Goal: Information Seeking & Learning: Understand process/instructions

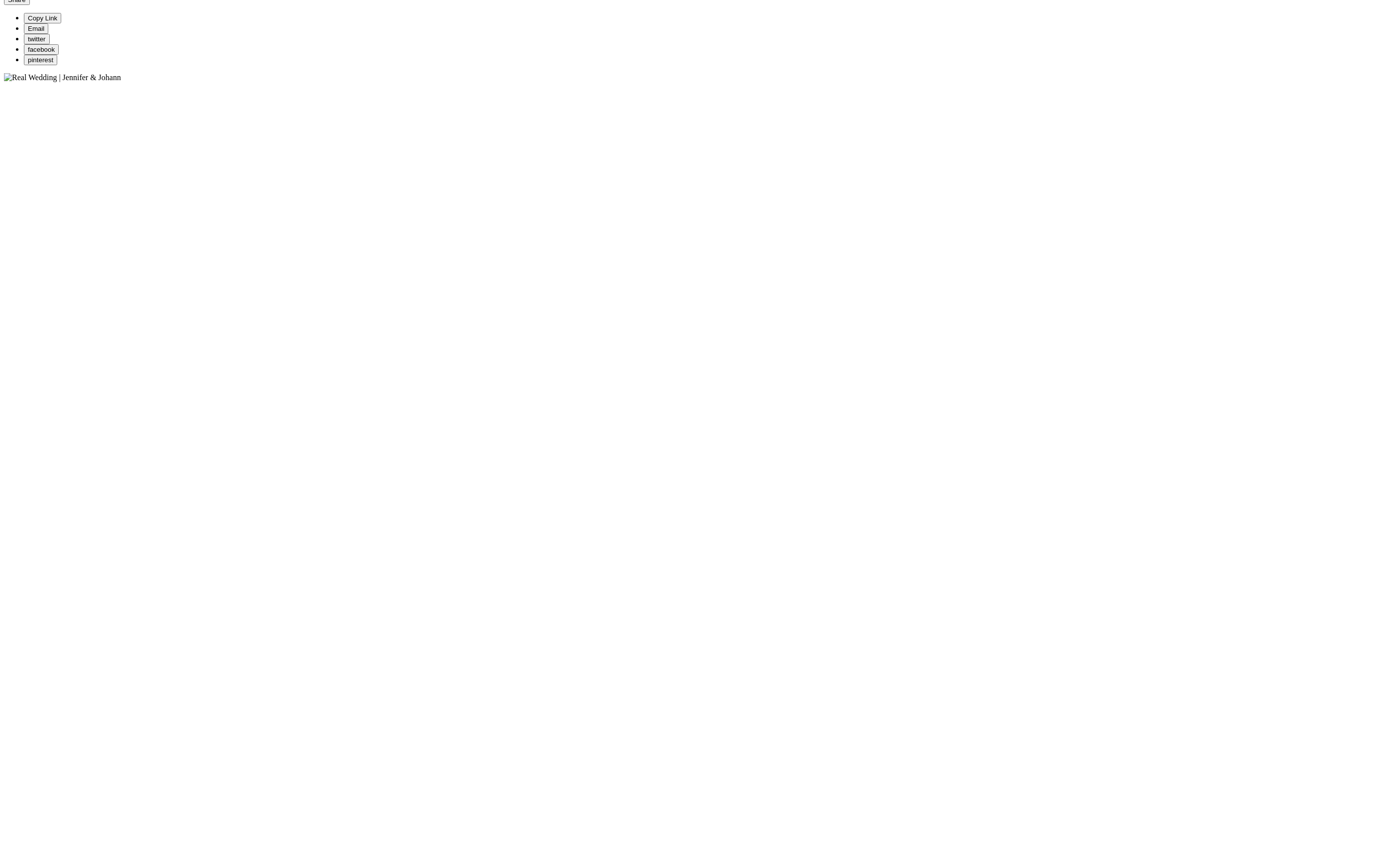
scroll to position [499, 0]
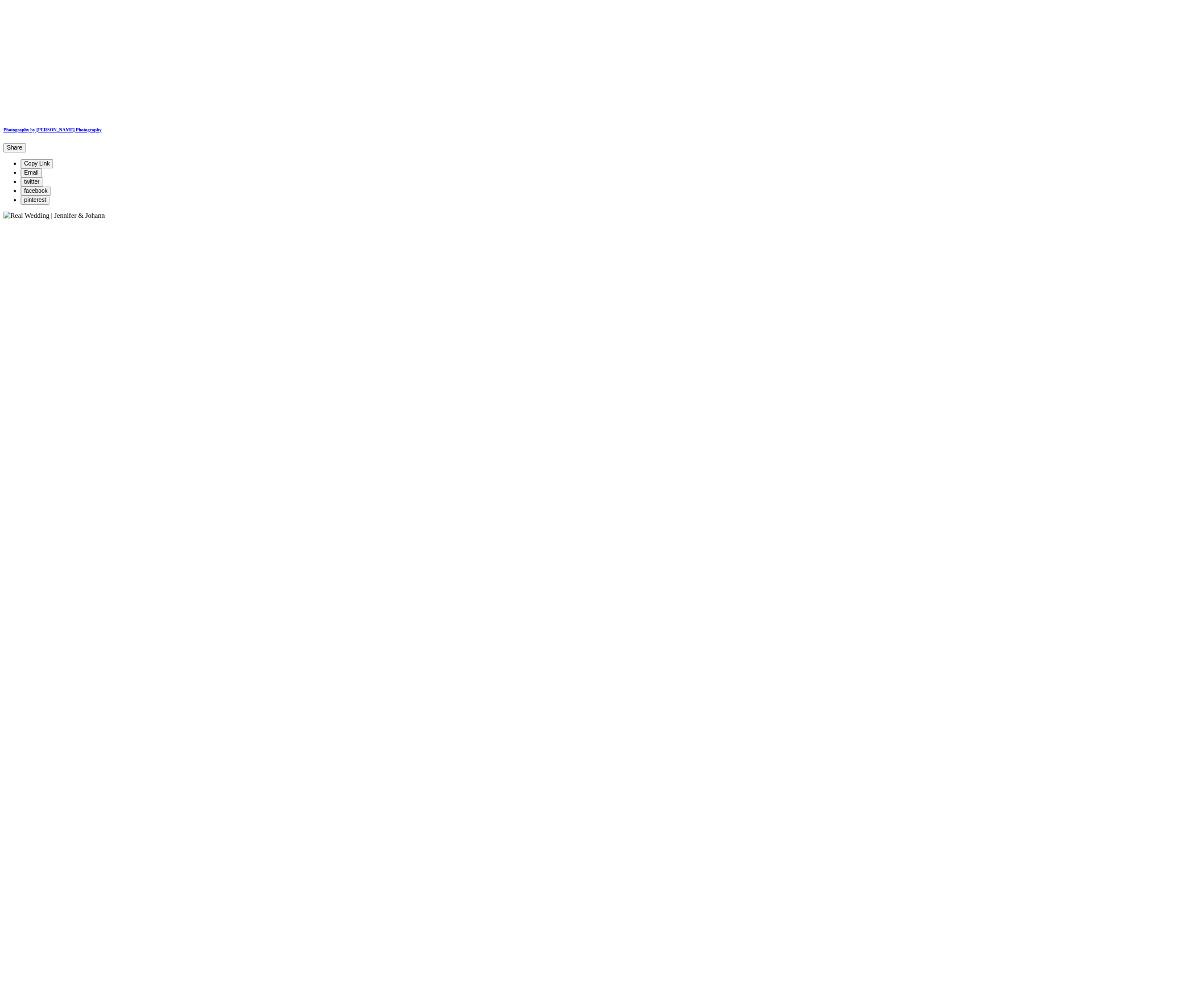
scroll to position [547, 0]
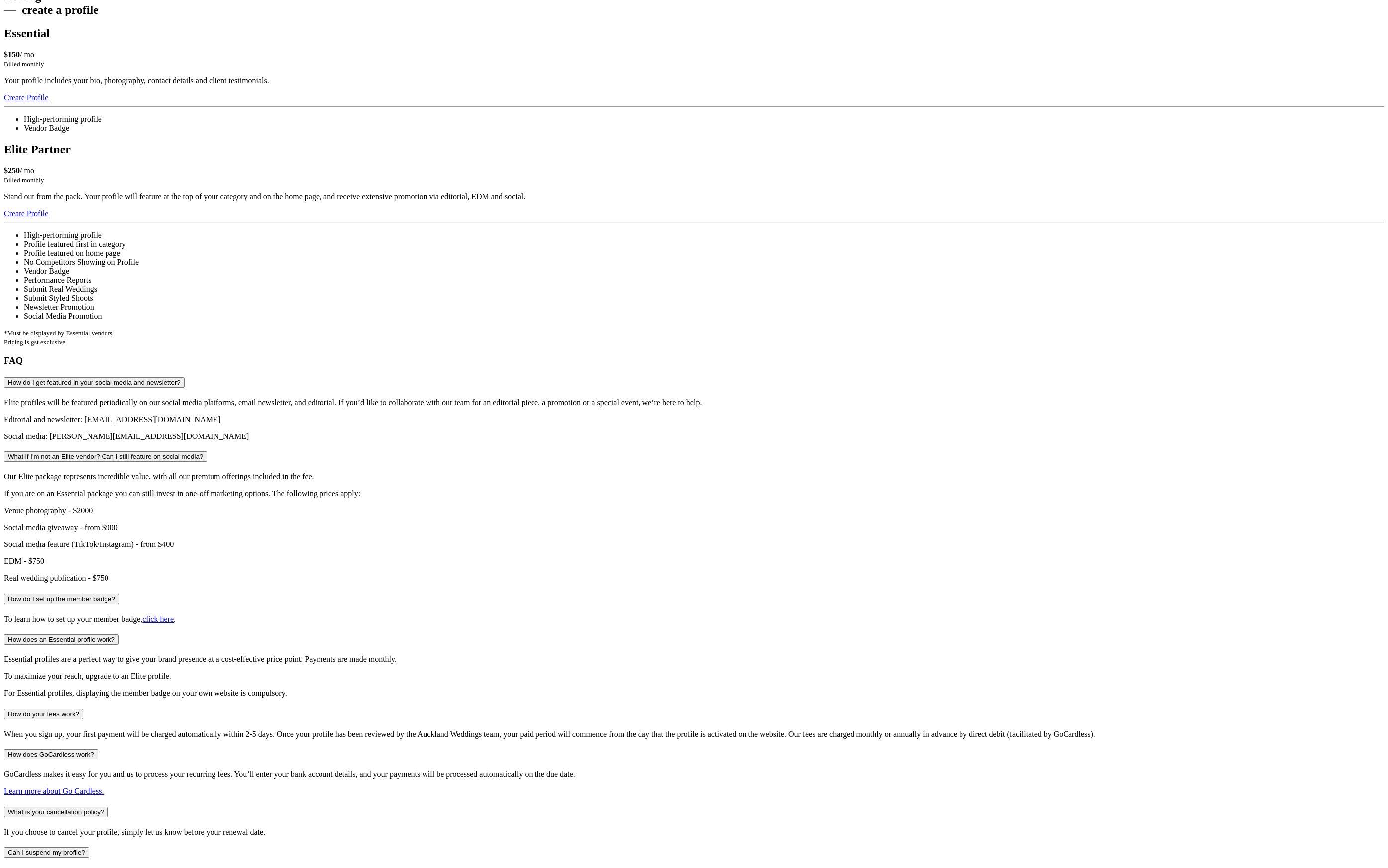
scroll to position [835, 0]
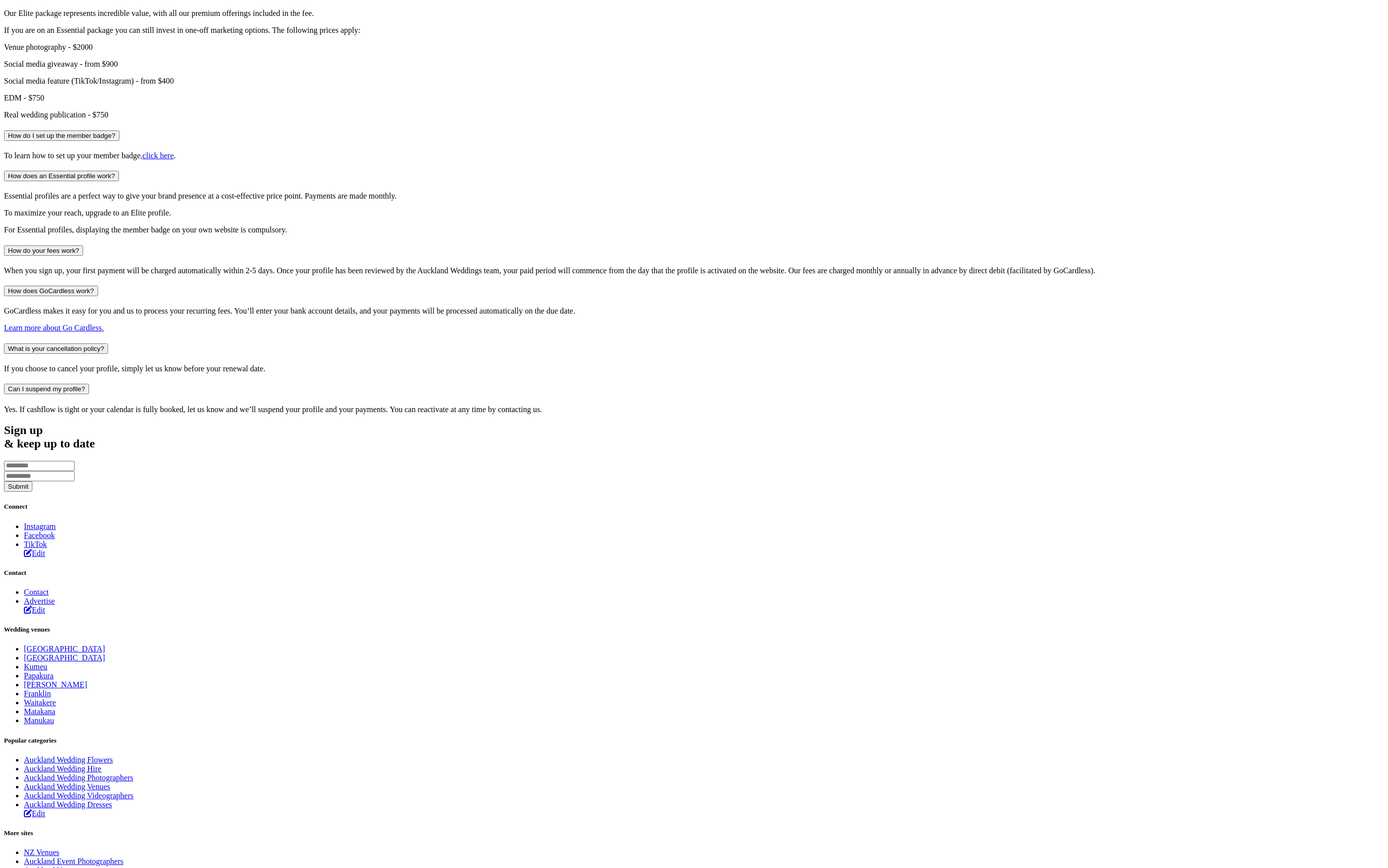
click at [437, 141] on h4 "How do I set up the member badge?" at bounding box center [694, 136] width 1380 height 10
click at [119, 141] on button "How do I set up the member badge?" at bounding box center [62, 136] width 115 height 10
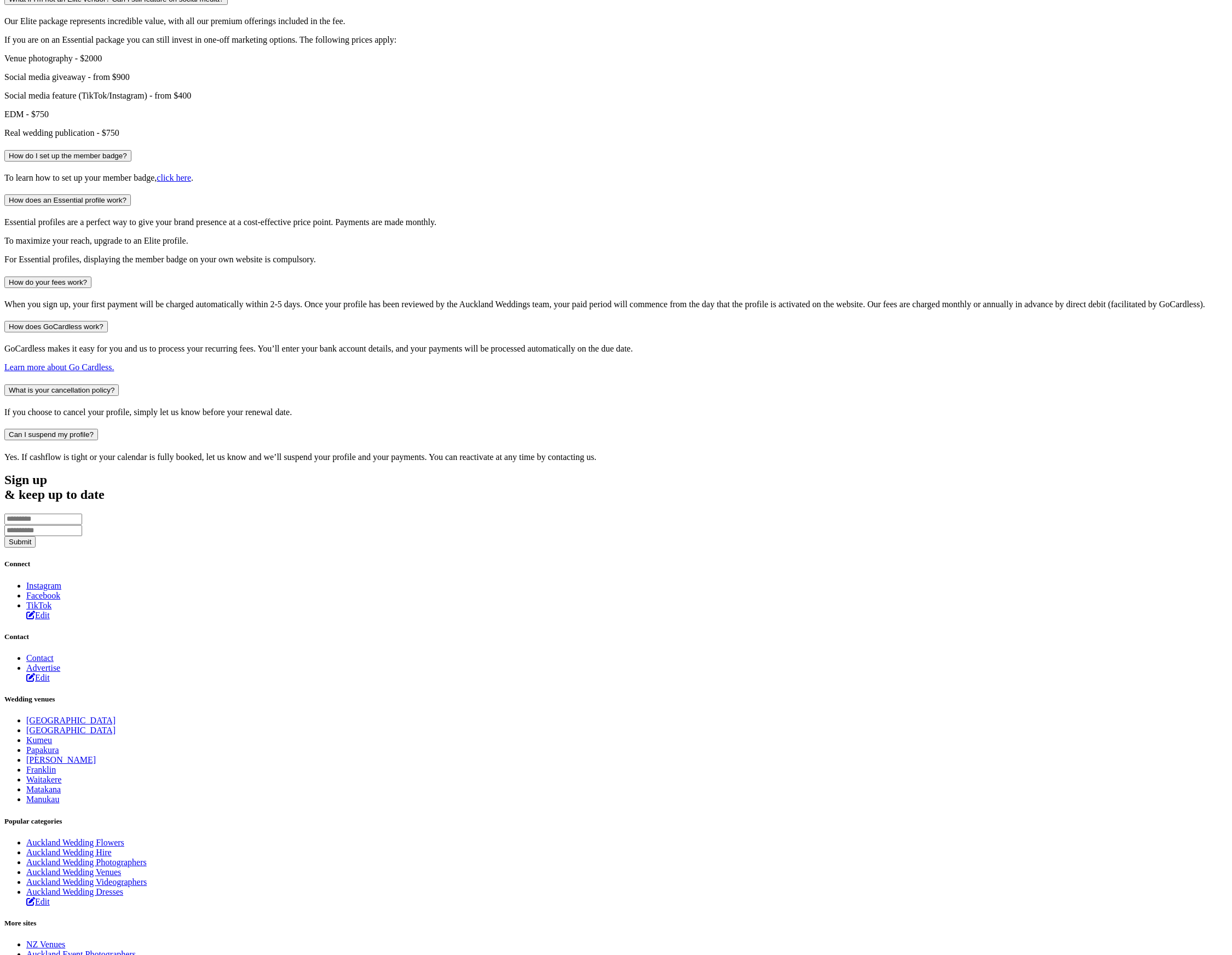
scroll to position [829, 0]
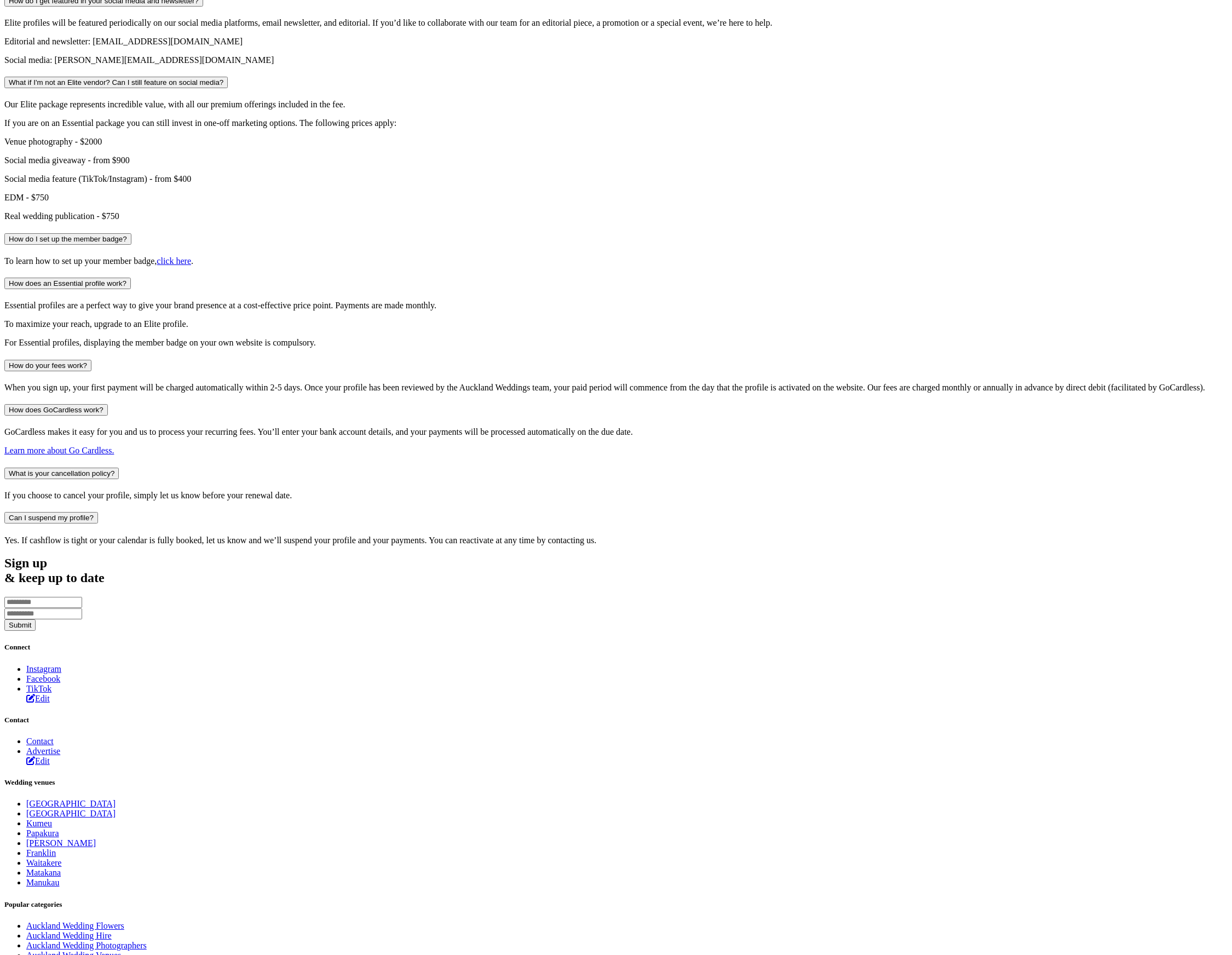
click at [228, 88] on button "What if I'm not an Elite vendor? Can I still feature on social media?" at bounding box center [116, 83] width 224 height 12
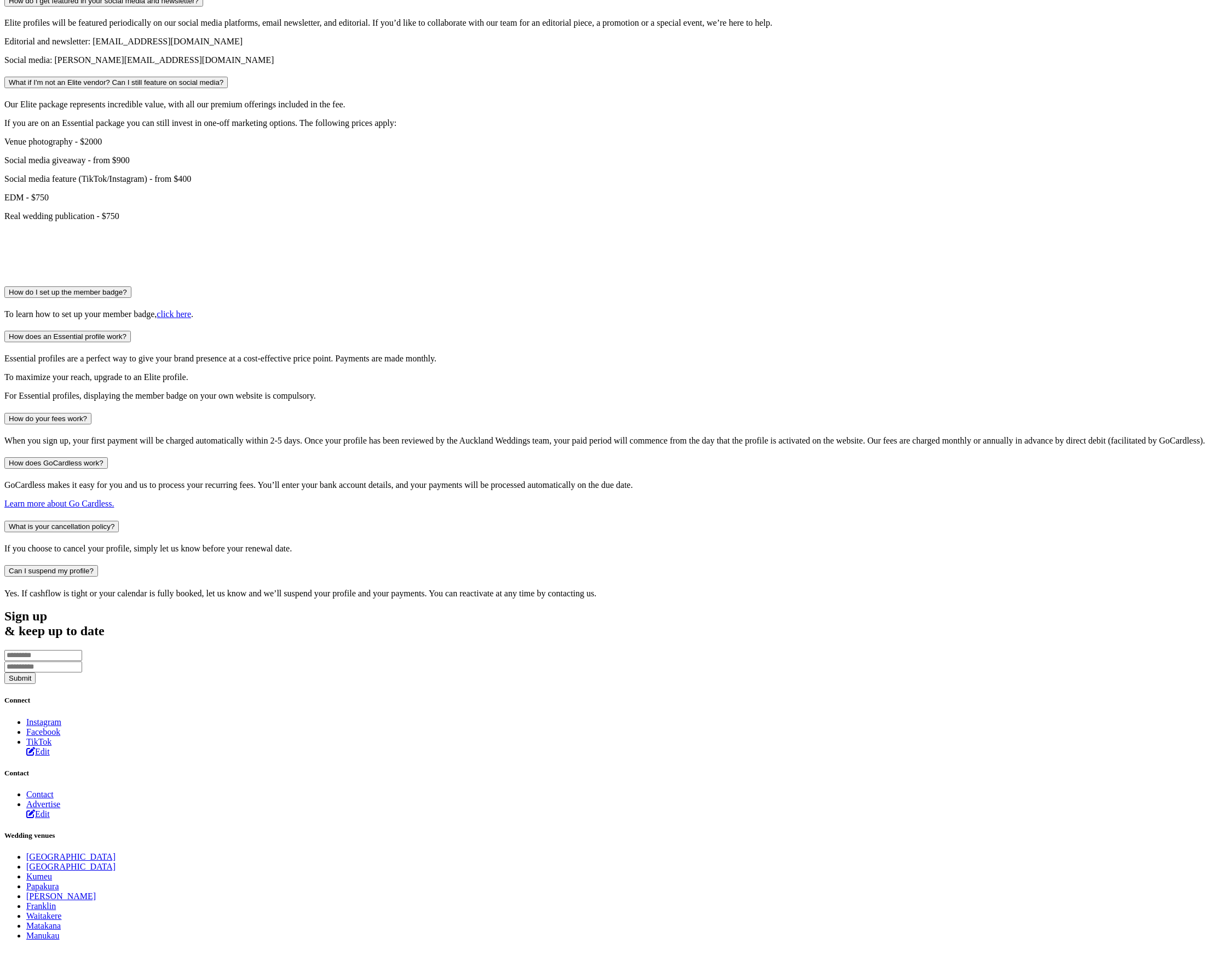
click at [203, 6] on button "How do I get featured in your social media and newsletter?" at bounding box center [104, 1] width 199 height 12
